Goal: Task Accomplishment & Management: Manage account settings

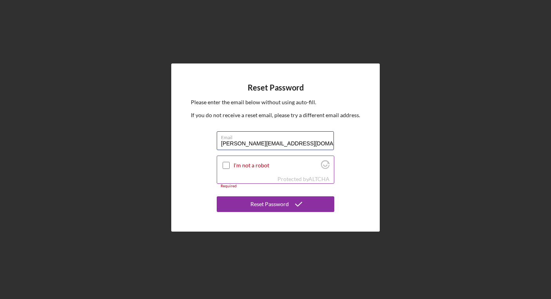
type input "[PERSON_NAME][EMAIL_ADDRESS][DOMAIN_NAME]"
click at [227, 166] on input "I'm not a robot" at bounding box center [226, 165] width 7 height 7
checkbox input "true"
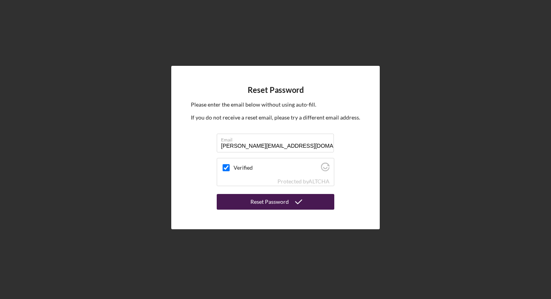
click at [274, 203] on div "Reset Password" at bounding box center [269, 202] width 38 height 16
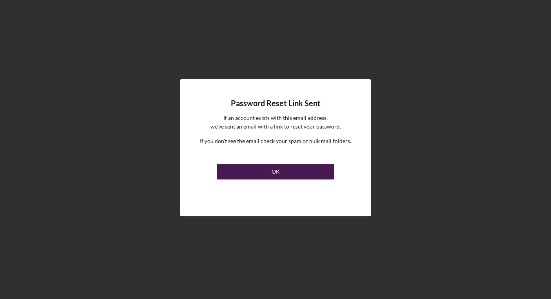
click at [274, 169] on div "OK" at bounding box center [276, 172] width 8 height 16
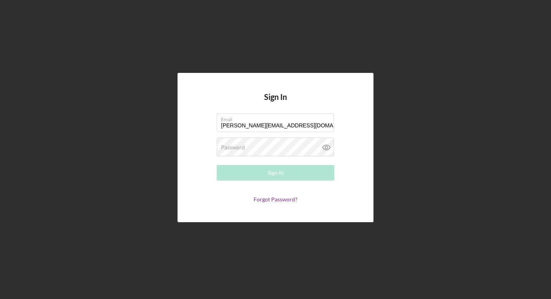
type input "[PERSON_NAME][EMAIL_ADDRESS][DOMAIN_NAME]"
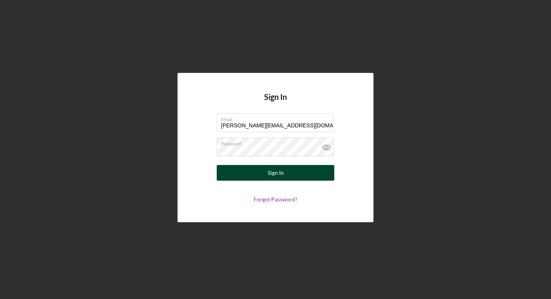
click at [277, 171] on div "Sign In" at bounding box center [276, 173] width 16 height 16
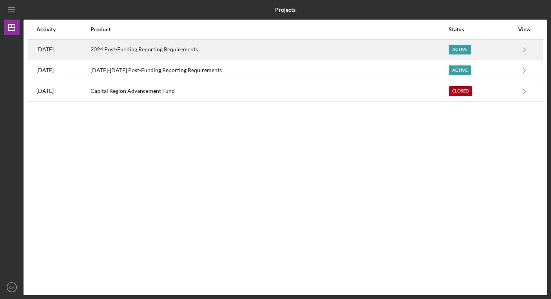
click at [457, 49] on div "Active" at bounding box center [460, 50] width 22 height 10
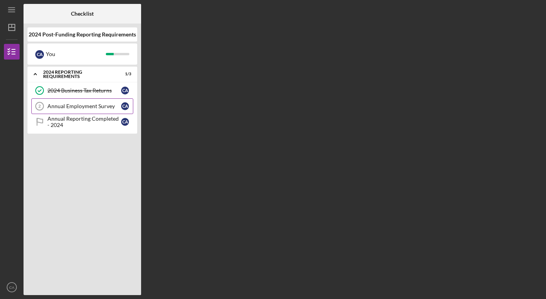
click at [87, 105] on div "Annual Employment Survey" at bounding box center [84, 106] width 74 height 6
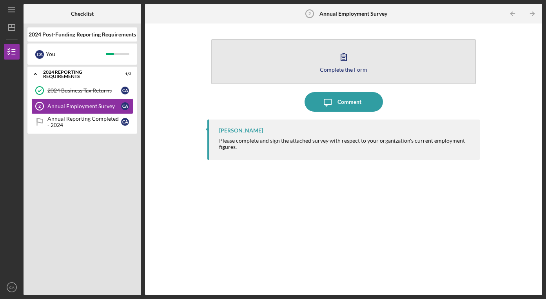
click at [343, 62] on icon "button" at bounding box center [344, 57] width 20 height 20
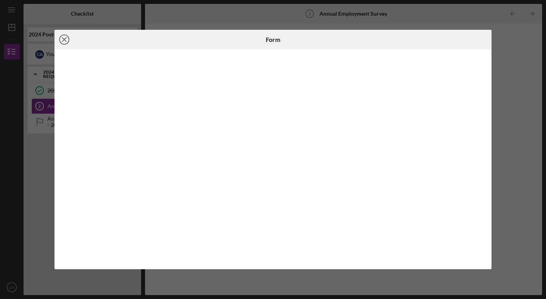
click at [65, 39] on line at bounding box center [64, 40] width 4 height 4
